Goal: Find specific page/section: Find specific page/section

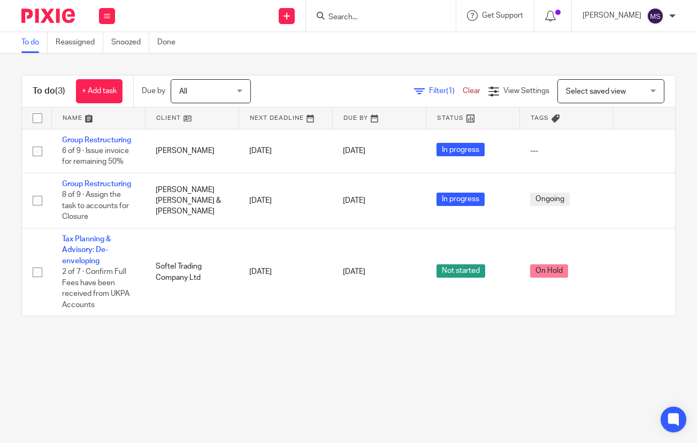
drag, startPoint x: 0, startPoint y: 0, endPoint x: 391, endPoint y: 16, distance: 391.5
click at [392, 14] on input "Search" at bounding box center [375, 18] width 96 height 10
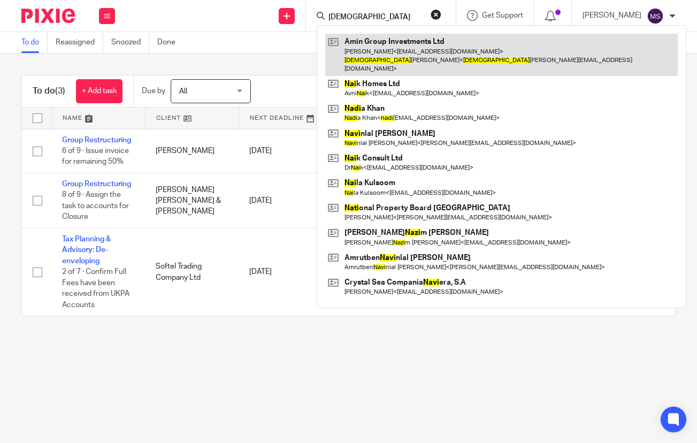
type input "[DEMOGRAPHIC_DATA]"
click at [398, 48] on link at bounding box center [501, 55] width 353 height 42
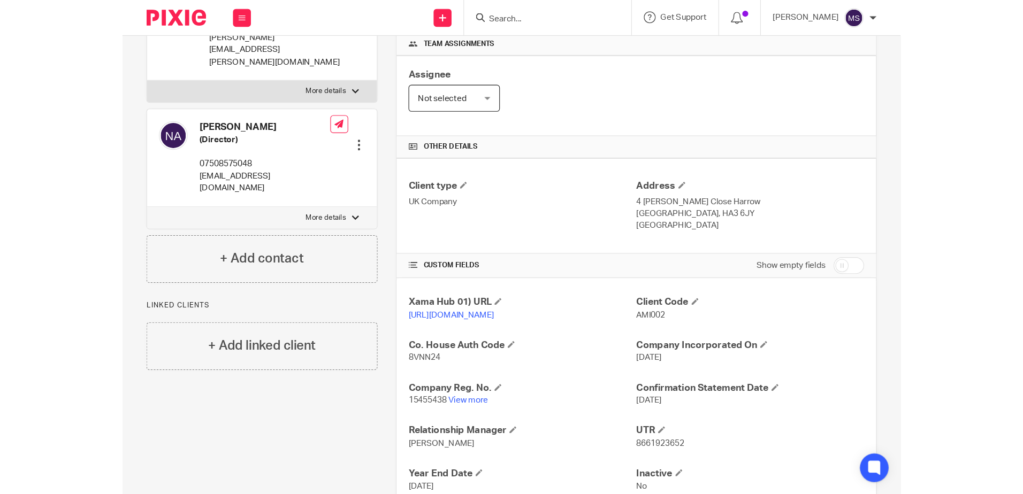
scroll to position [248, 0]
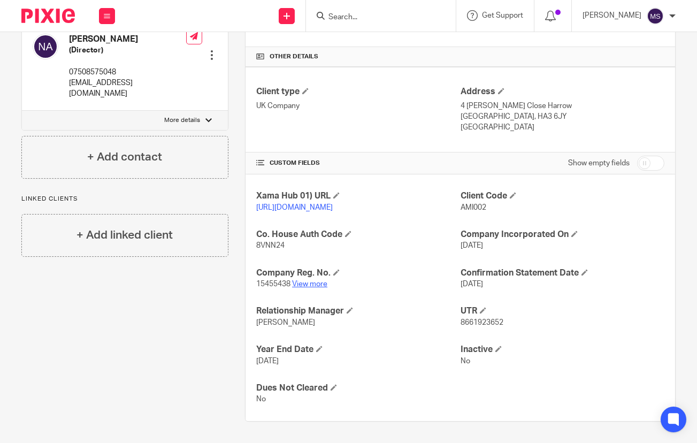
click at [323, 284] on link "View more" at bounding box center [309, 283] width 35 height 7
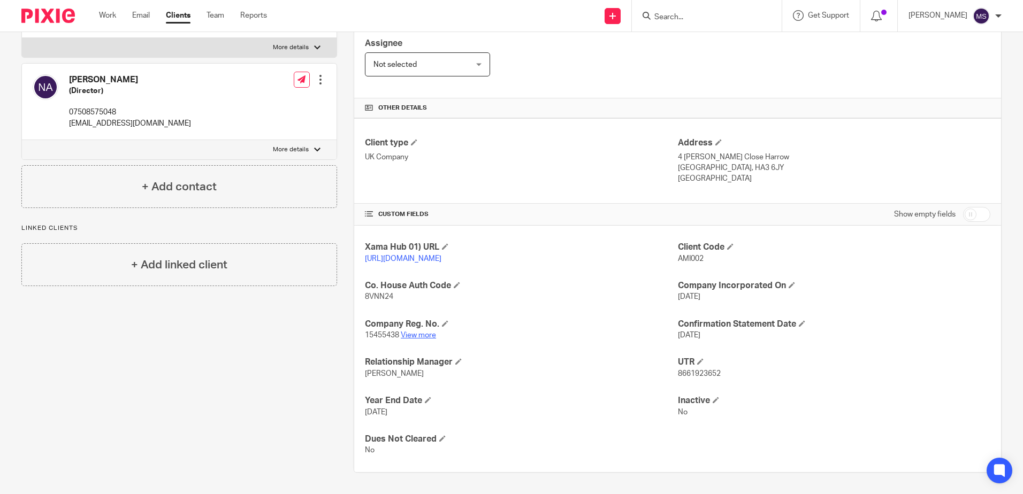
scroll to position [196, 0]
